Goal: Transaction & Acquisition: Download file/media

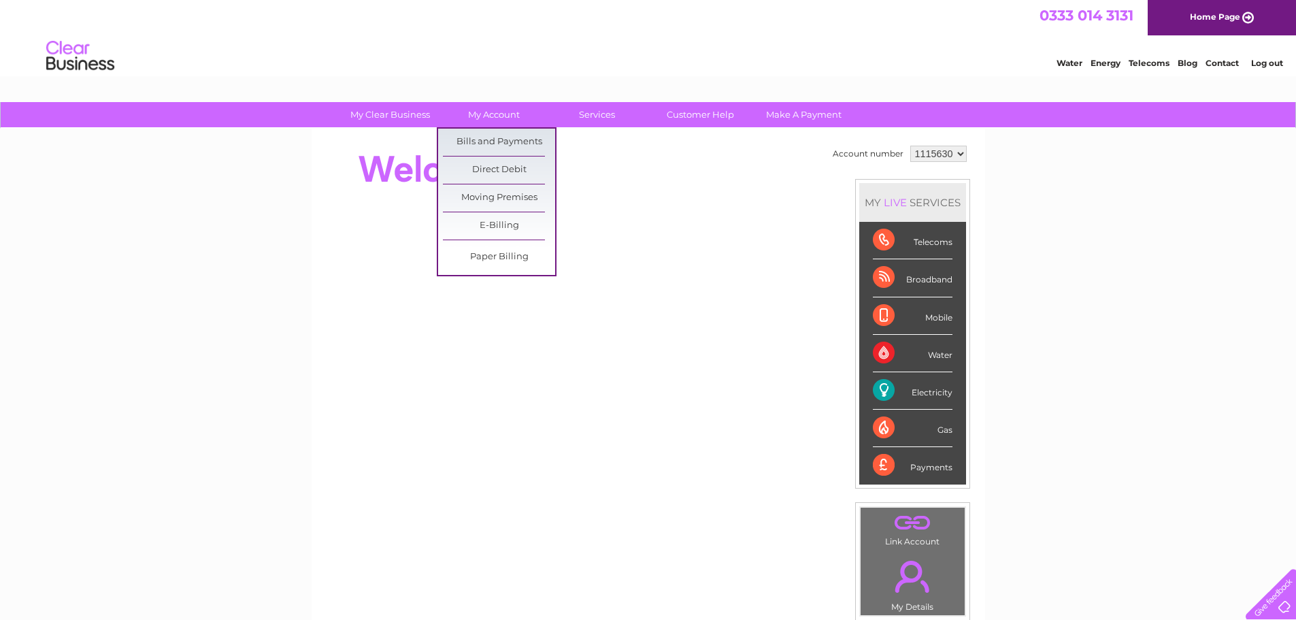
click at [490, 151] on link "Bills and Payments" at bounding box center [499, 142] width 112 height 27
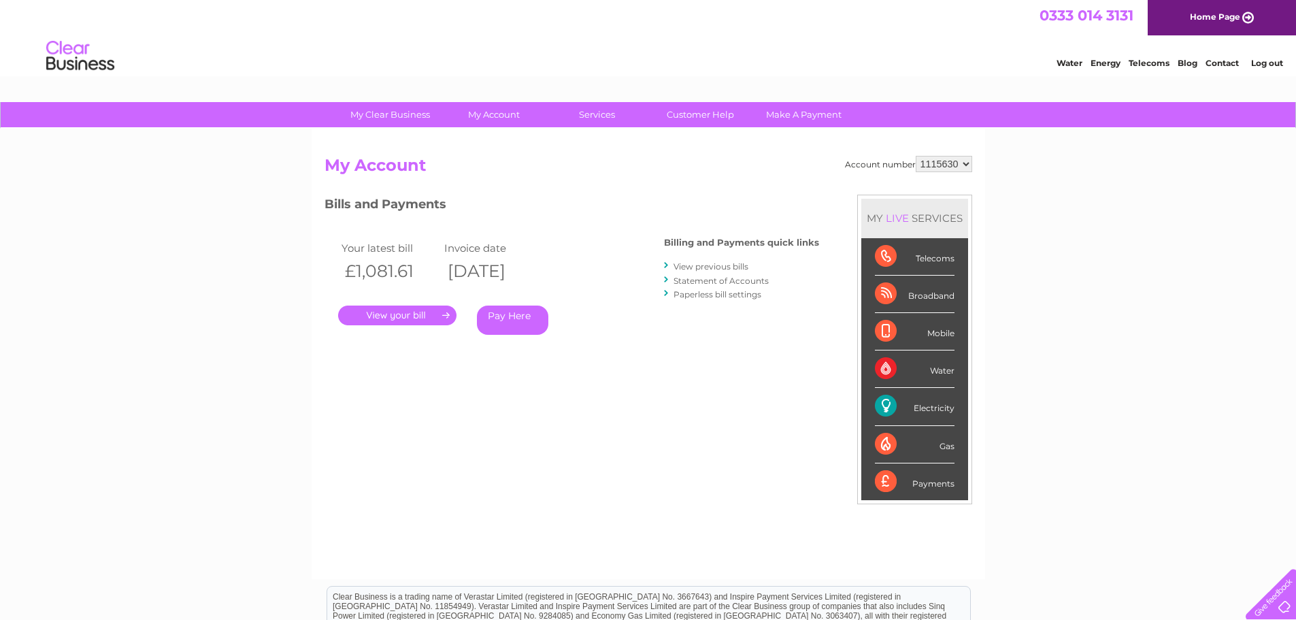
click at [693, 263] on link "View previous bills" at bounding box center [710, 266] width 75 height 10
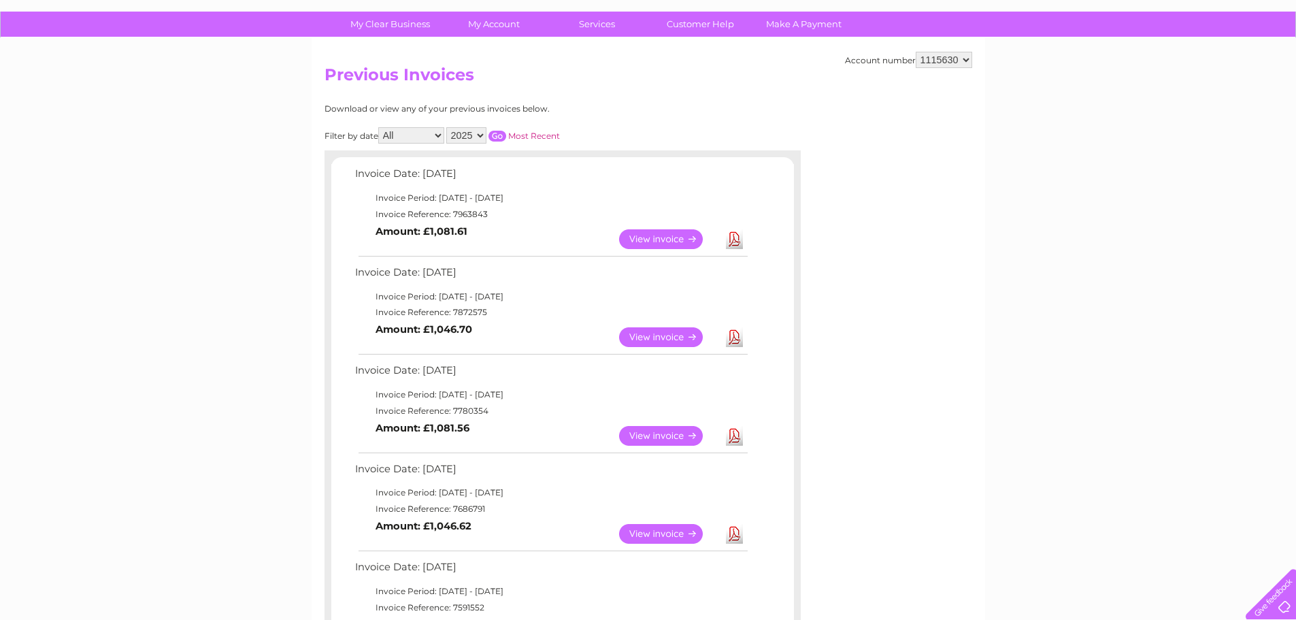
scroll to position [182, 0]
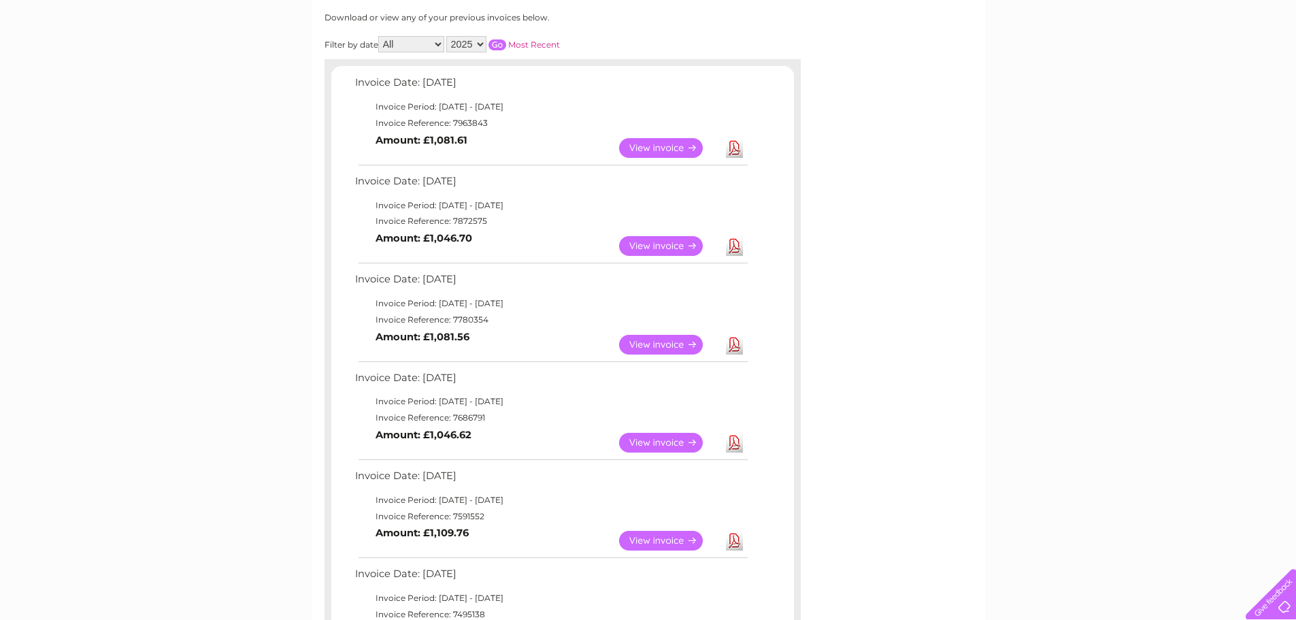
click at [730, 437] on link "Download" at bounding box center [734, 443] width 17 height 20
click at [732, 339] on link "Download" at bounding box center [734, 345] width 17 height 20
click at [731, 243] on link "Download" at bounding box center [734, 246] width 17 height 20
click at [958, 286] on div "Account number 1115630 Previous Invoices Download or view any of your previous …" at bounding box center [648, 435] width 673 height 976
click at [864, 271] on div "Account number 1115630 Previous Invoices Download or view any of your previous …" at bounding box center [648, 435] width 673 height 976
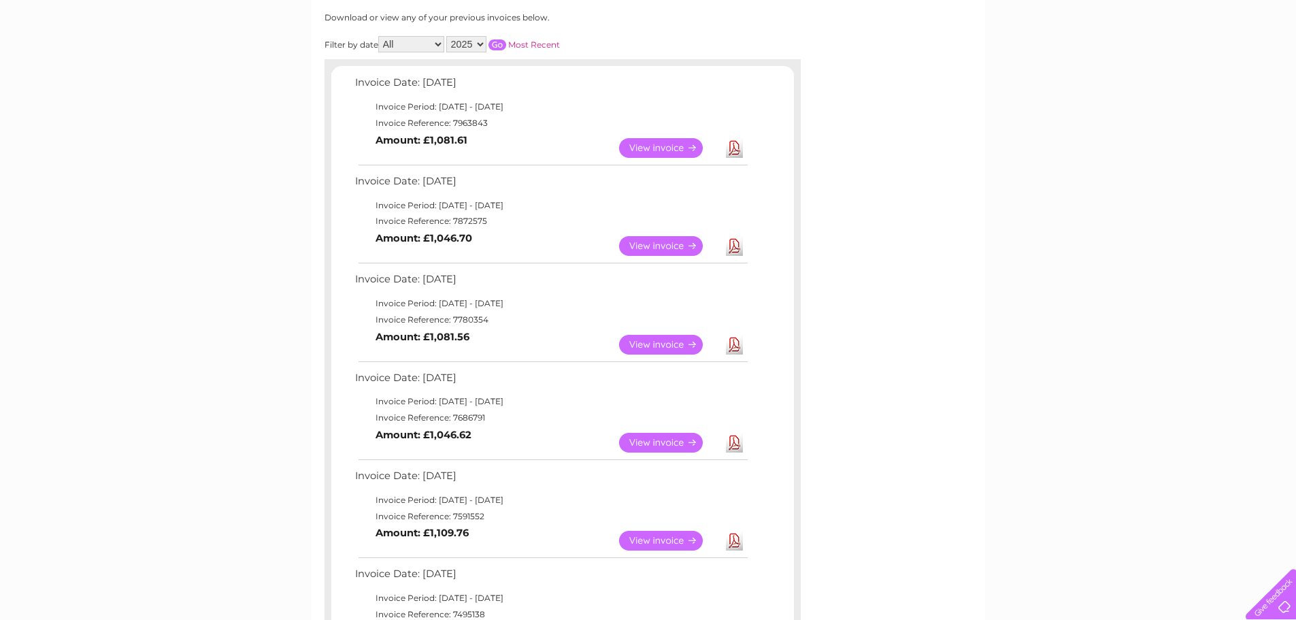
click at [733, 344] on link "Download" at bounding box center [734, 345] width 17 height 20
click at [734, 239] on link "Download" at bounding box center [734, 246] width 17 height 20
click at [737, 146] on link "Download" at bounding box center [734, 148] width 17 height 20
